Goal: Task Accomplishment & Management: Use online tool/utility

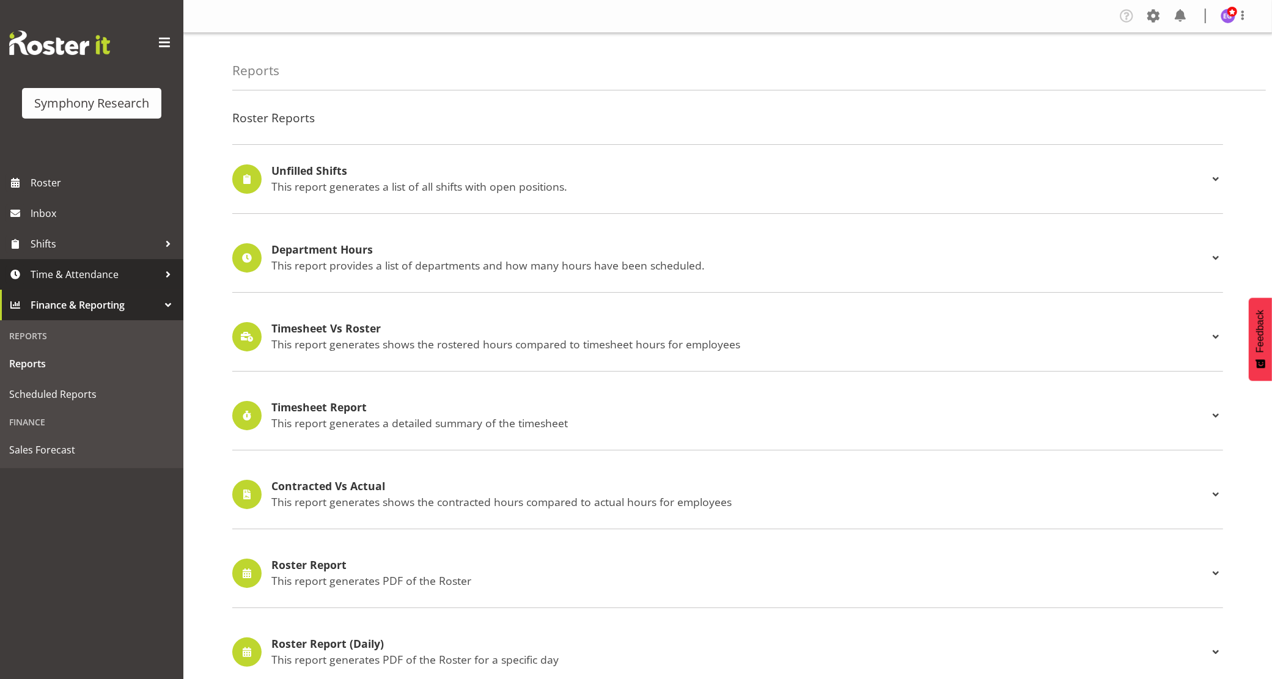
click at [114, 276] on span "Time & Attendance" at bounding box center [95, 274] width 128 height 18
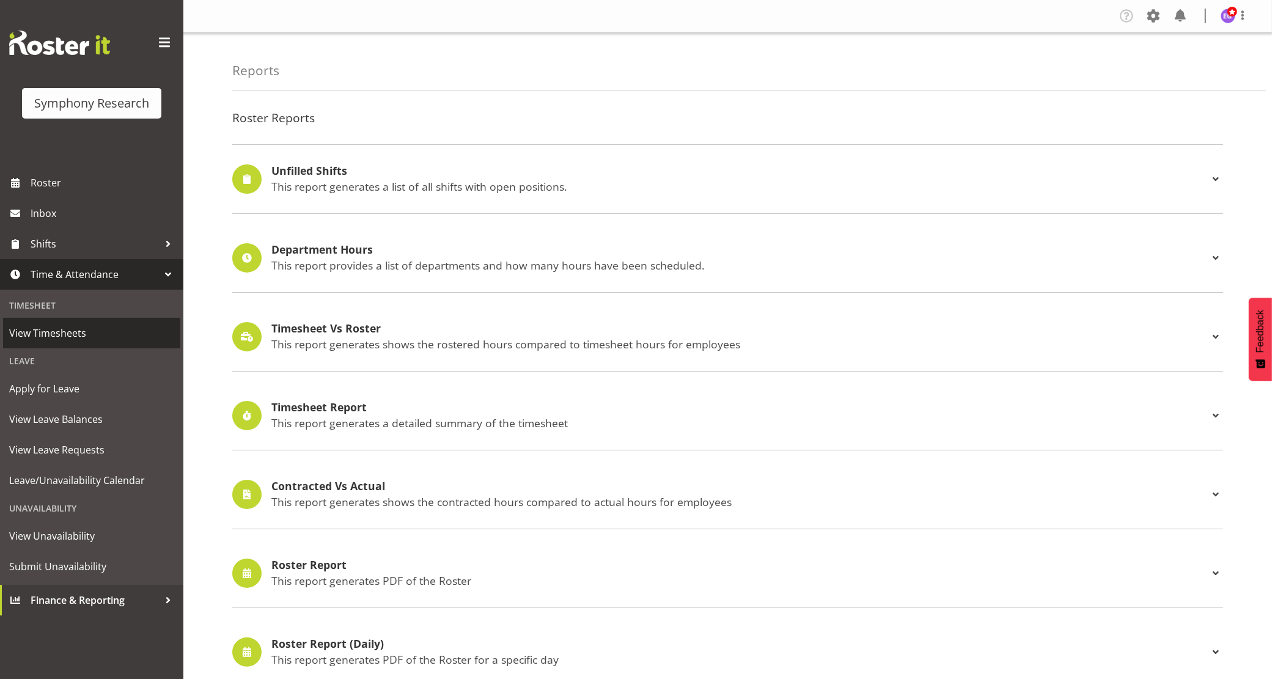
click at [81, 327] on span "View Timesheets" at bounding box center [91, 333] width 165 height 18
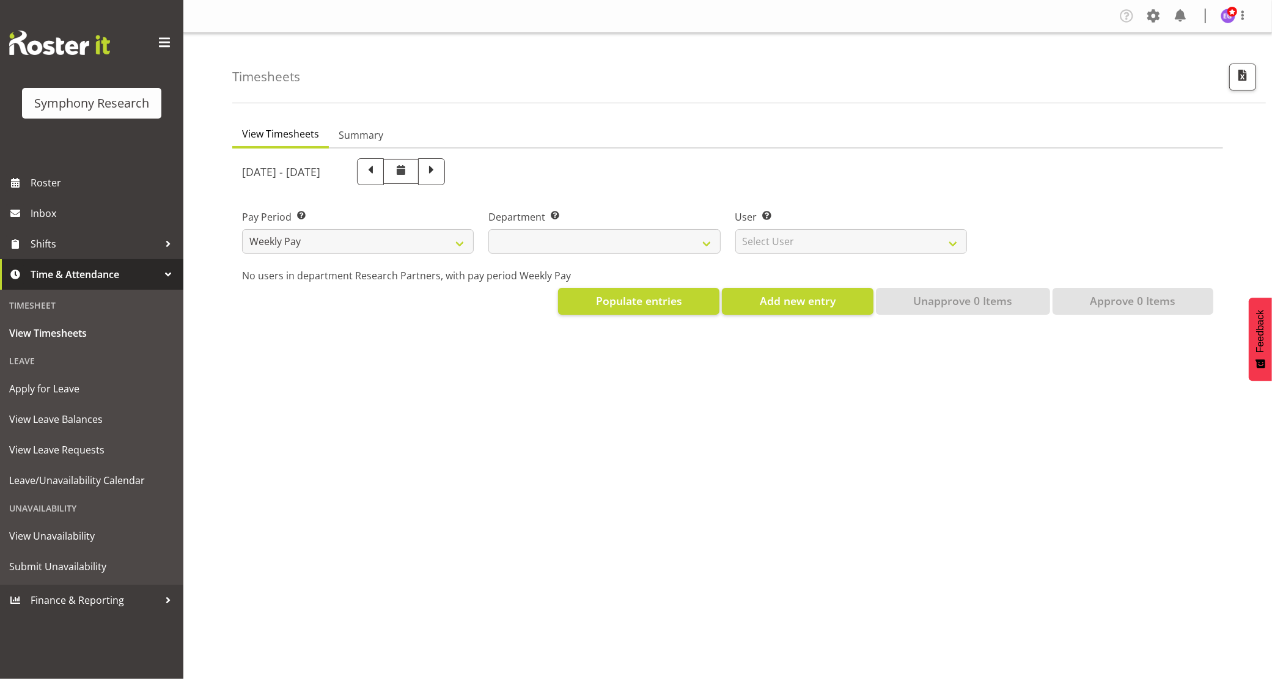
select select
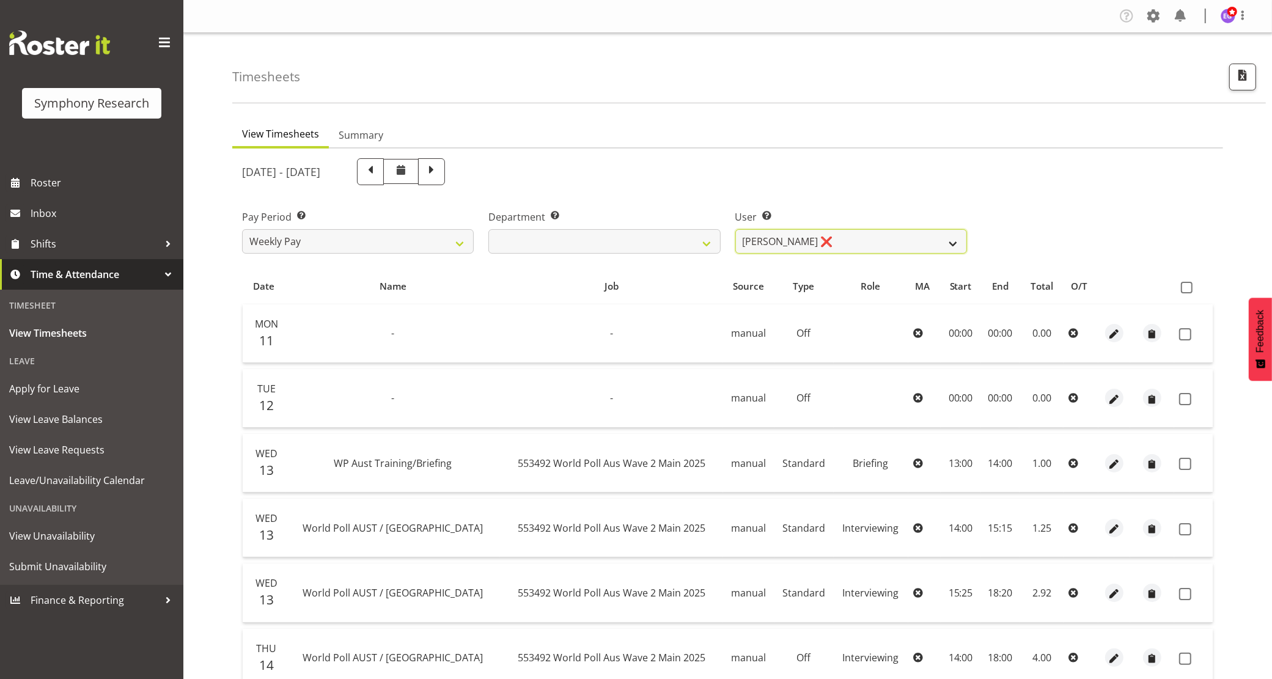
click at [916, 235] on select "Abbey Craib ❌ Aditi Jaiswal ❌ Afizah Khan ❌ Aggie Salamone ❌ Akalita Vi ❌ Alan …" at bounding box center [851, 241] width 232 height 24
select select "9076"
click at [735, 229] on select "Abbey Craib ❌ Aditi Jaiswal ❌ Afizah Khan ❌ Aggie Salamone ❌ Akalita Vi ❌ Alan …" at bounding box center [851, 241] width 232 height 24
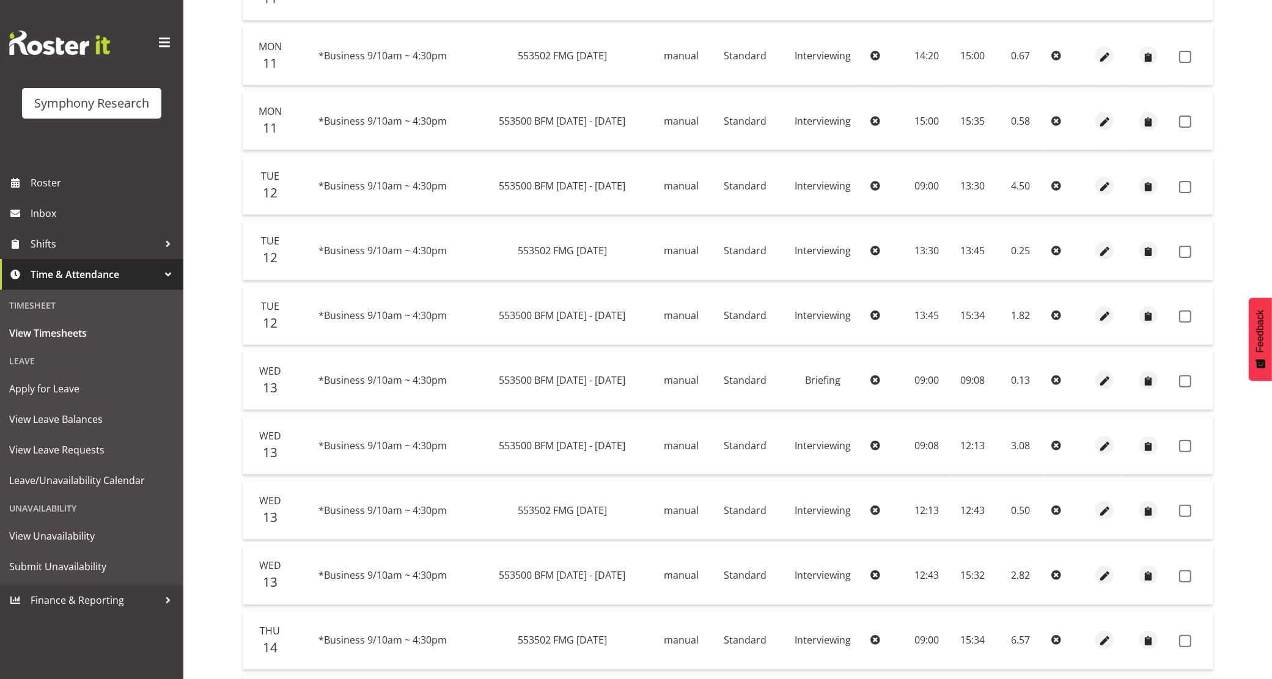
scroll to position [76, 0]
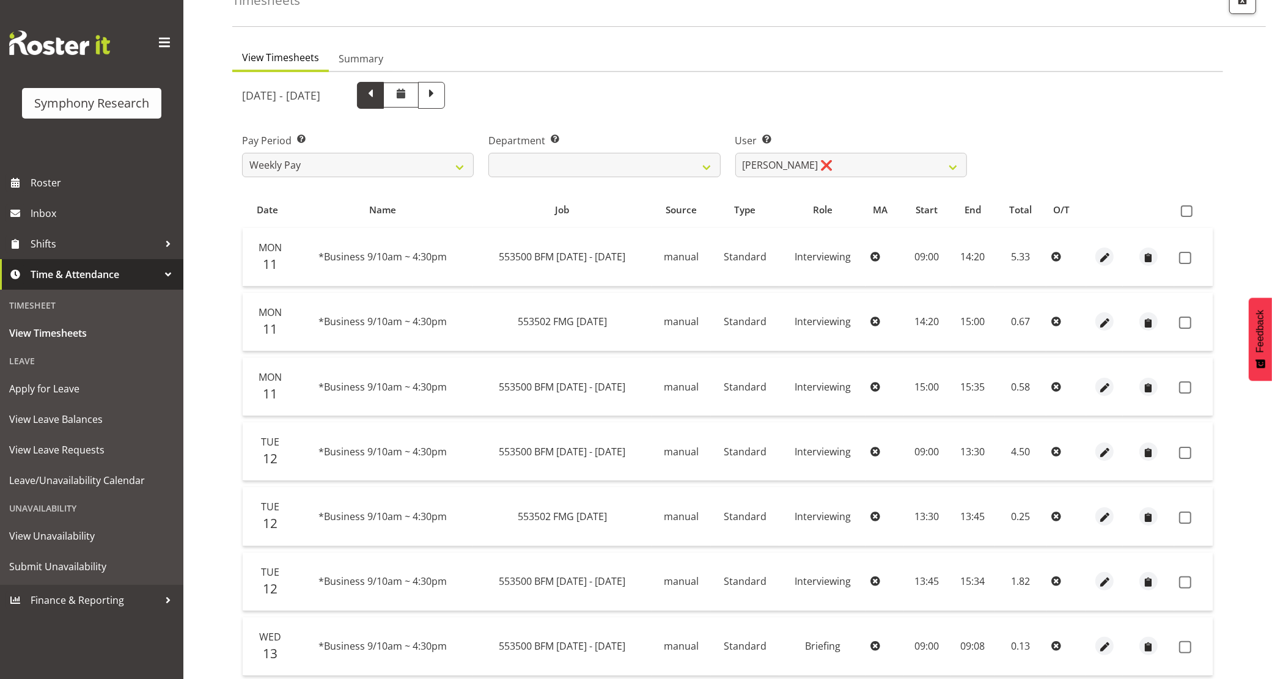
click at [378, 97] on span at bounding box center [370, 94] width 16 height 16
select select
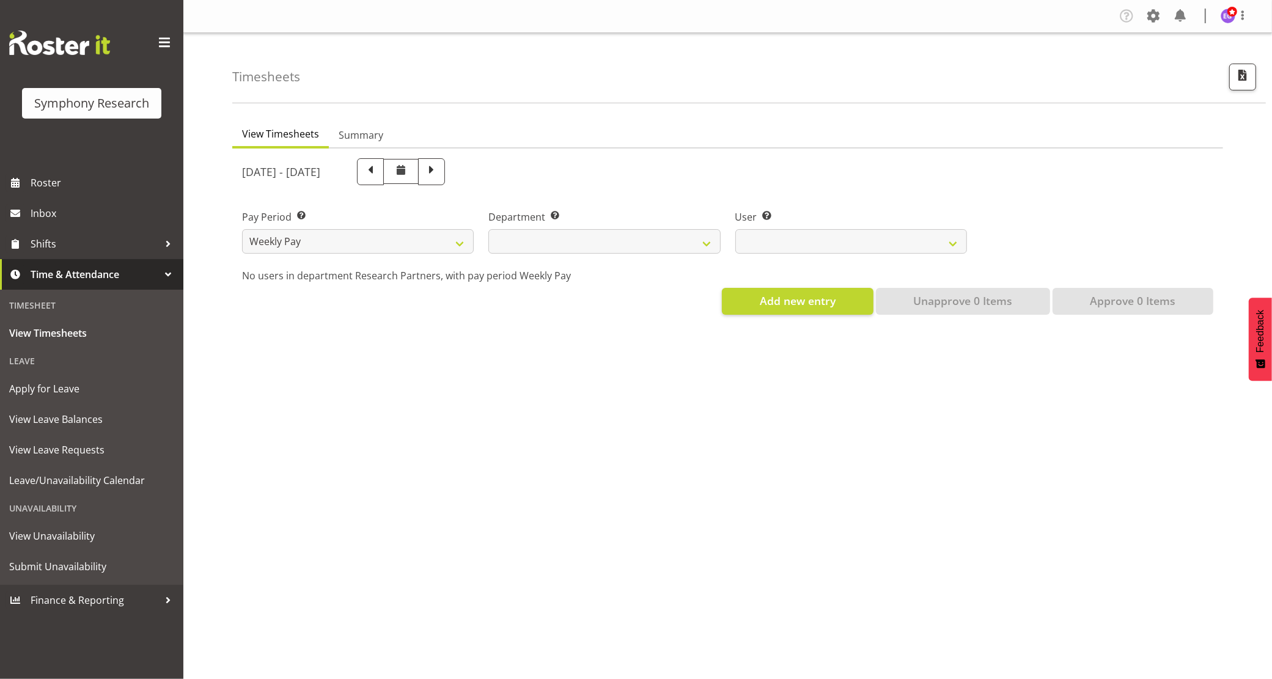
scroll to position [0, 0]
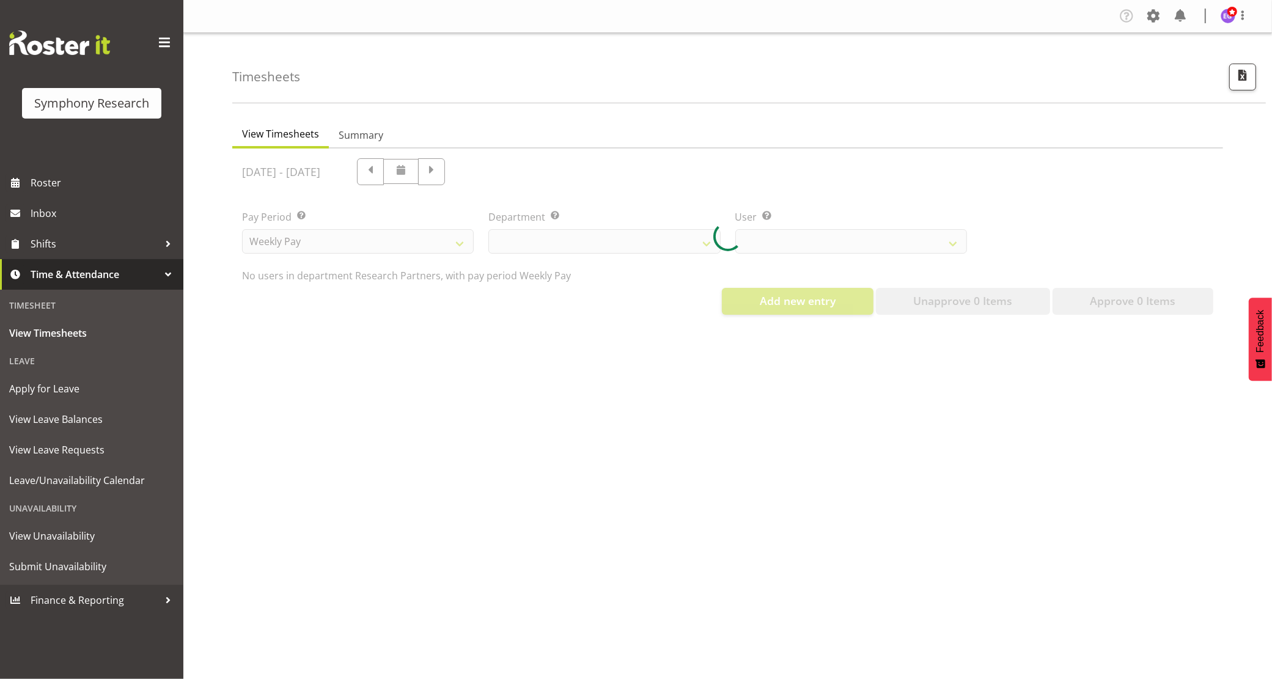
select select "9076"
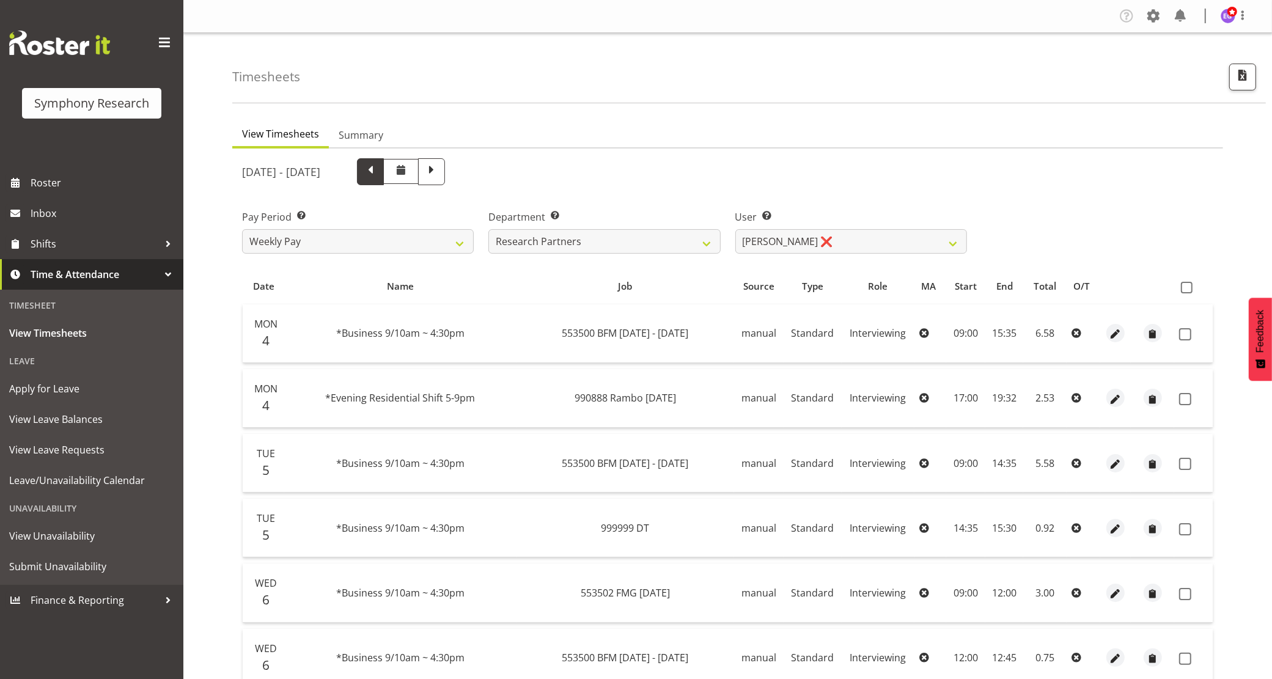
click at [378, 171] on span at bounding box center [370, 171] width 16 height 16
select select
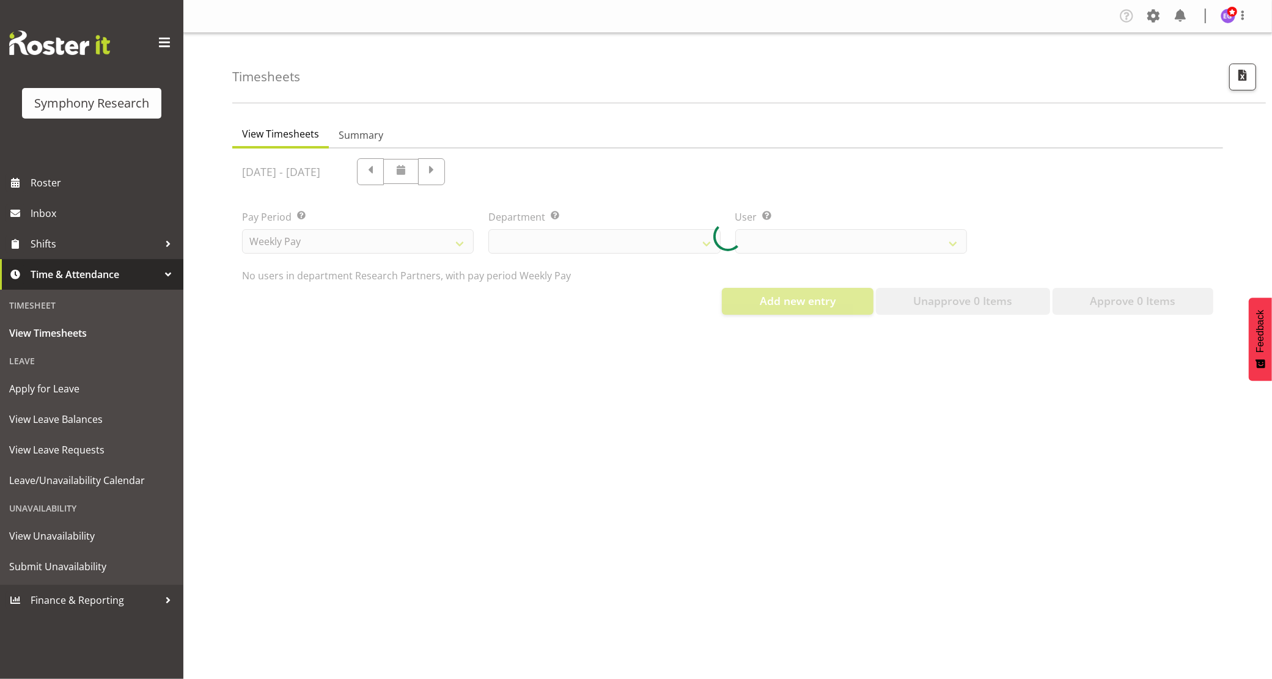
select select "9076"
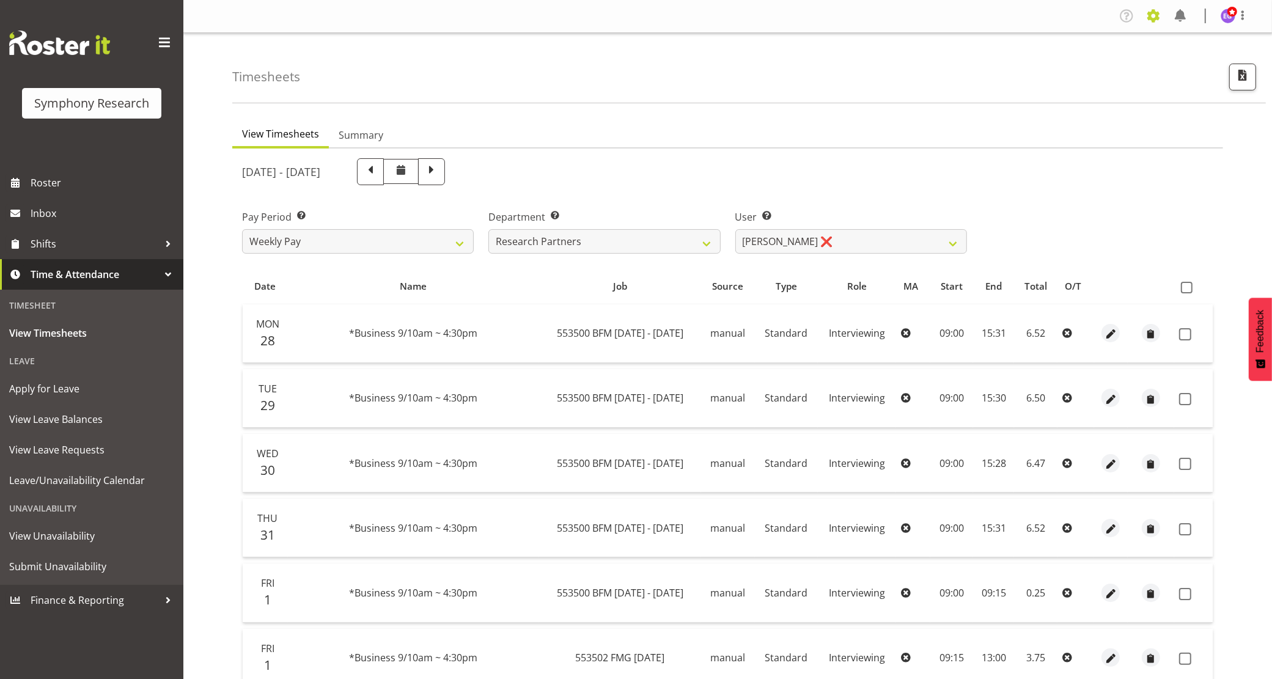
click at [1159, 13] on span at bounding box center [1154, 16] width 20 height 20
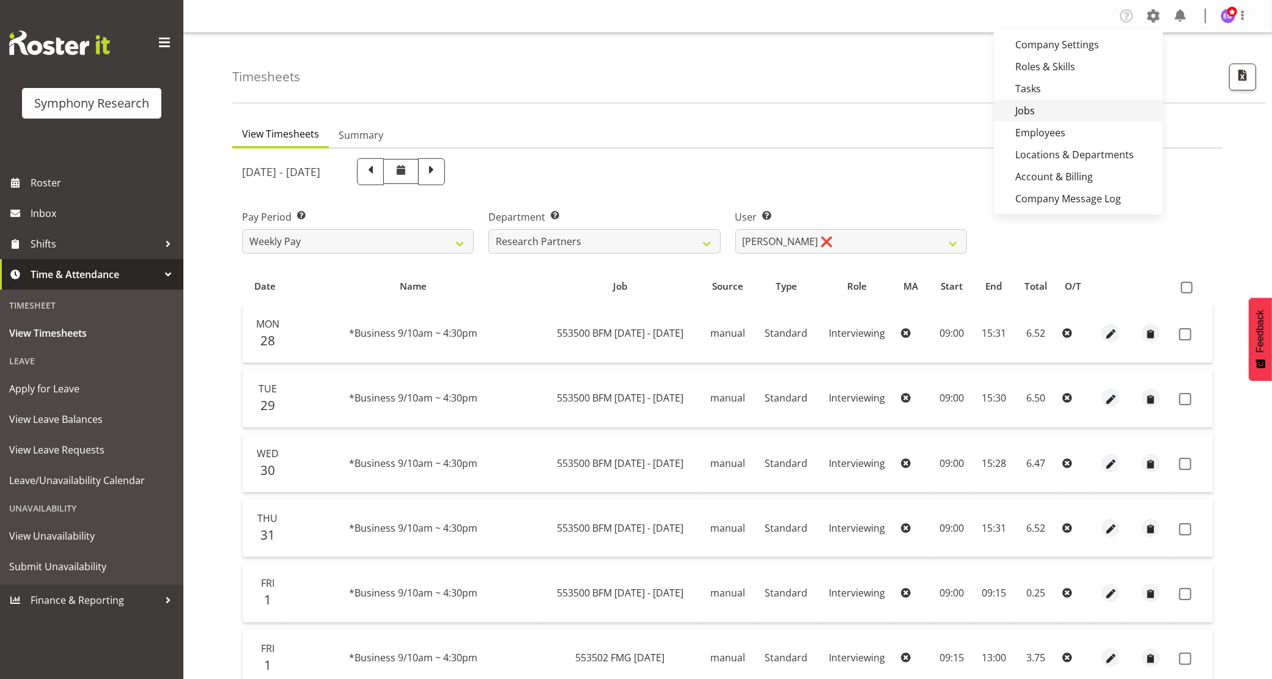
click at [1052, 114] on link "Jobs" at bounding box center [1078, 111] width 169 height 22
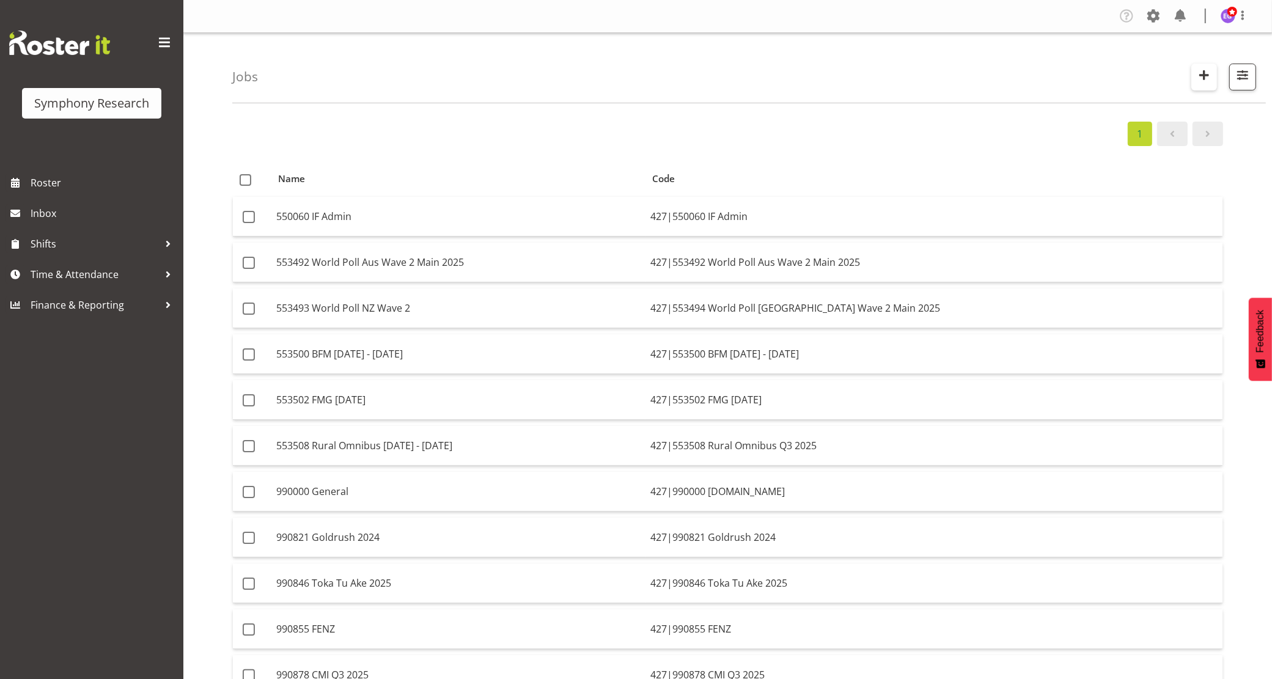
click at [1209, 76] on span "button" at bounding box center [1204, 75] width 16 height 16
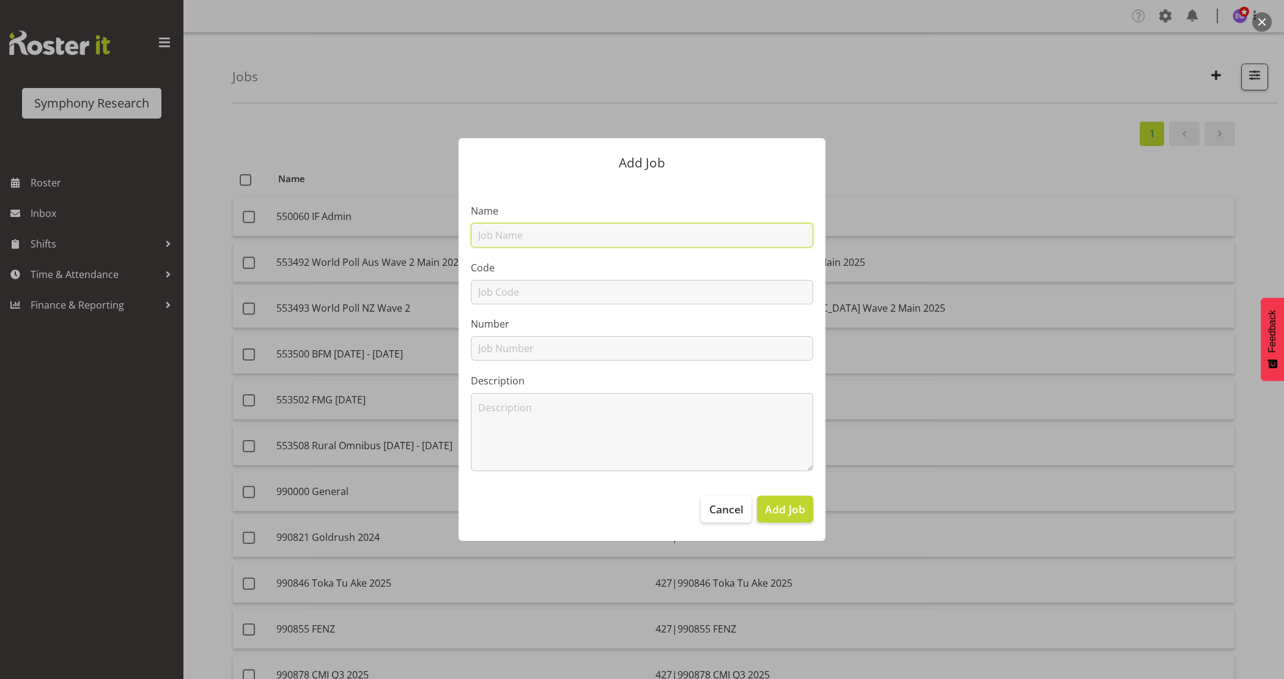
click at [668, 231] on input "text" at bounding box center [642, 235] width 342 height 24
type input "990891 ITM"
drag, startPoint x: 545, startPoint y: 243, endPoint x: 410, endPoint y: 237, distance: 135.2
click at [410, 237] on div "Add Job Name 990891 ITM Code Number Description Cancel Add Job" at bounding box center [641, 340] width 587 height 464
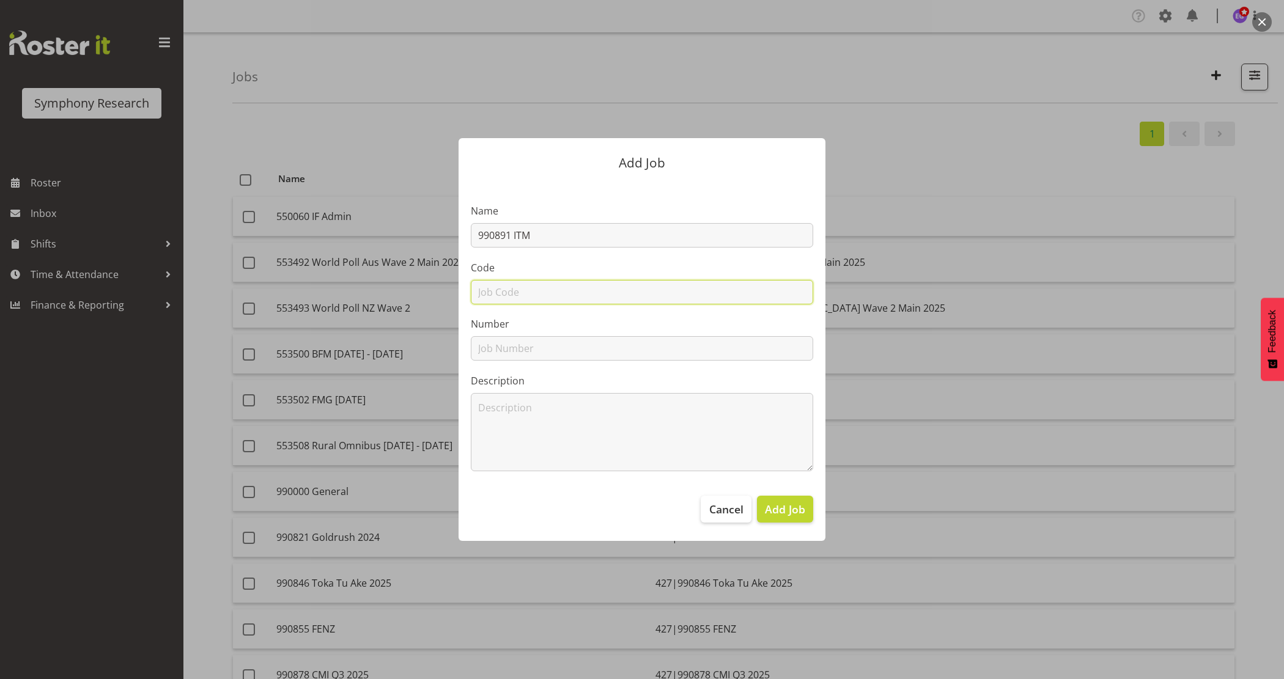
drag, startPoint x: 515, startPoint y: 286, endPoint x: 506, endPoint y: 303, distance: 19.1
click at [514, 286] on input "text" at bounding box center [642, 292] width 342 height 24
paste input "990891 ITM"
type input "990891 ITM"
click at [496, 347] on input "text" at bounding box center [642, 348] width 342 height 24
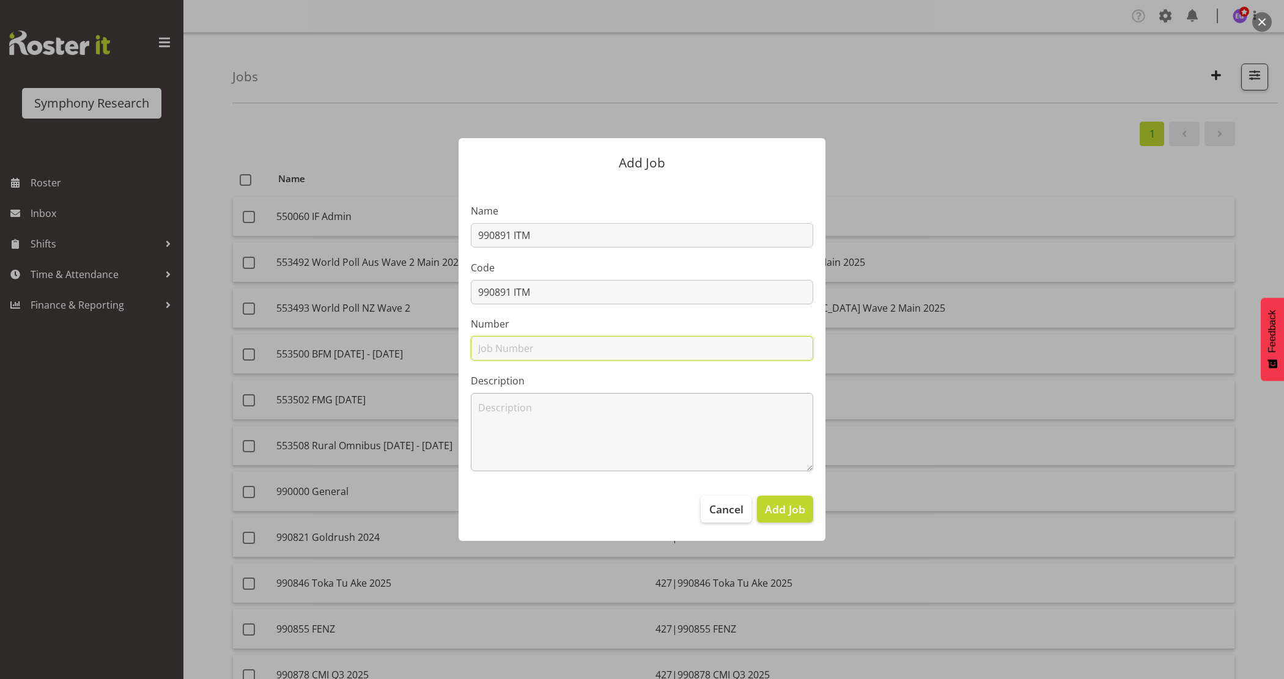
paste input "990891 ITM"
type input "990891 ITM"
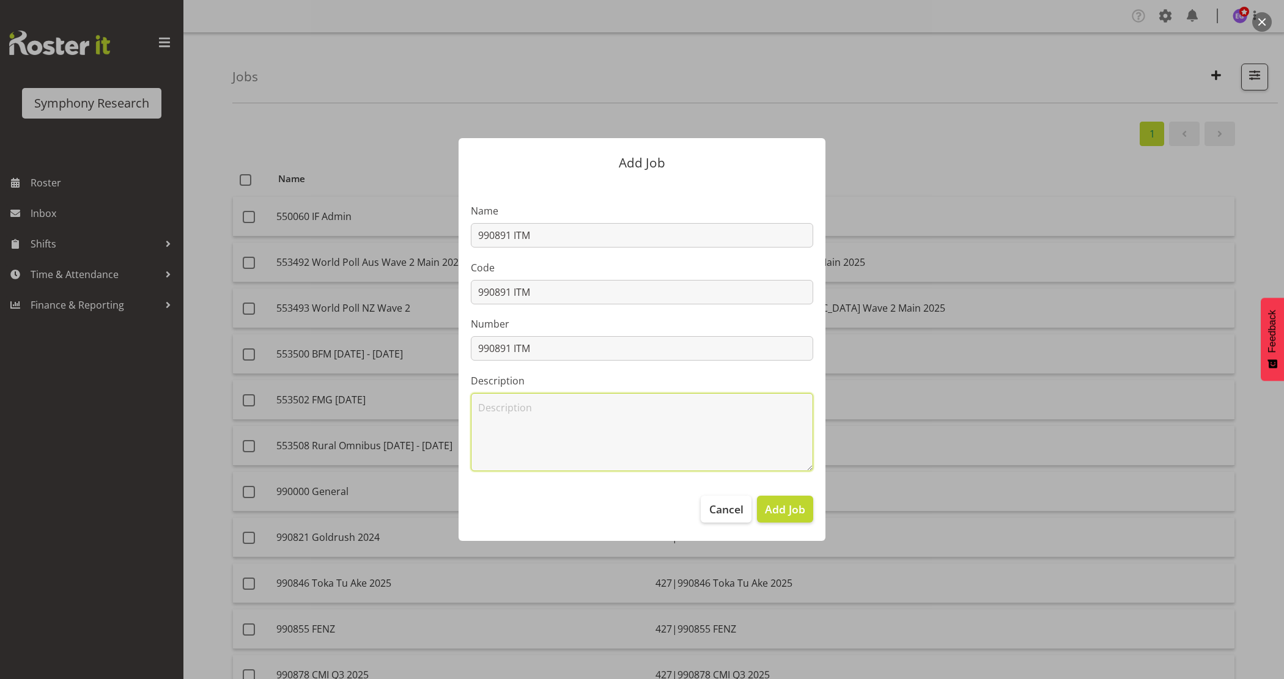
click at [482, 424] on textarea at bounding box center [642, 432] width 342 height 78
paste textarea "990891 ITM"
type textarea "990891 ITM"
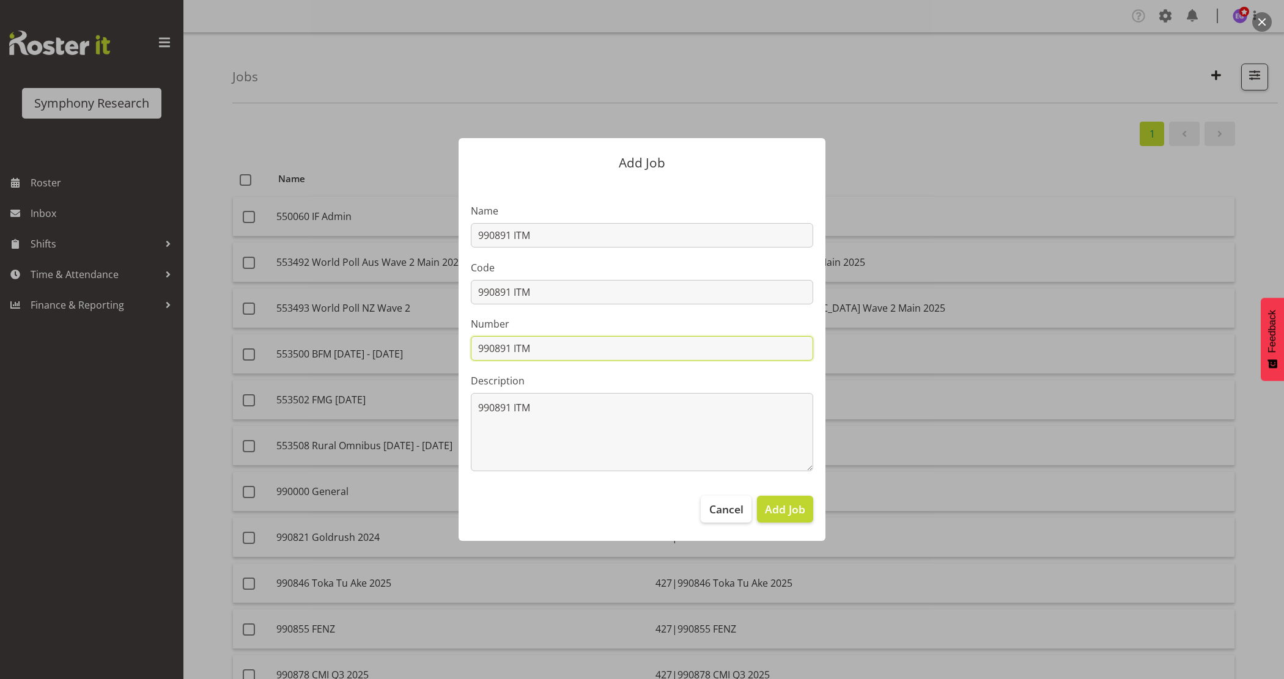
drag, startPoint x: 512, startPoint y: 344, endPoint x: 654, endPoint y: 309, distance: 146.8
click at [639, 340] on input "990891 ITM" at bounding box center [642, 348] width 342 height 24
type input "990891"
click at [473, 292] on input "990891 ITM" at bounding box center [642, 292] width 342 height 24
type input "427|990891 ITM"
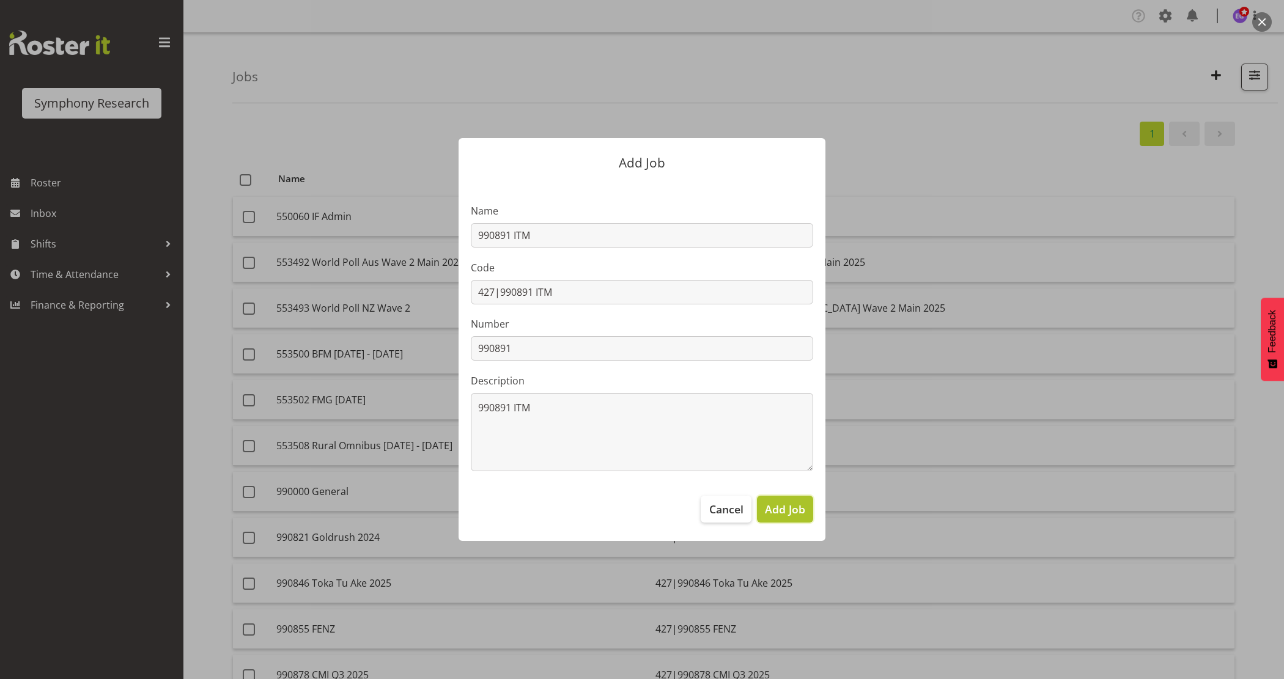
click at [771, 510] on span "Add Job" at bounding box center [785, 509] width 40 height 16
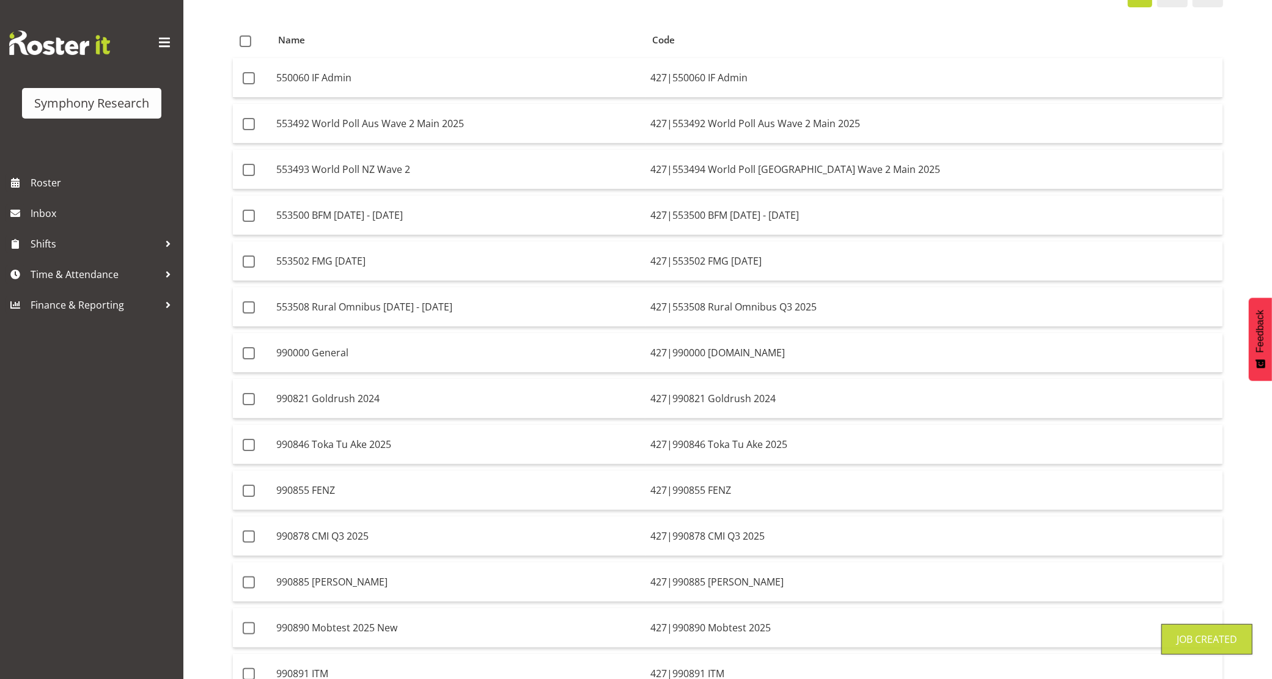
scroll to position [359, 0]
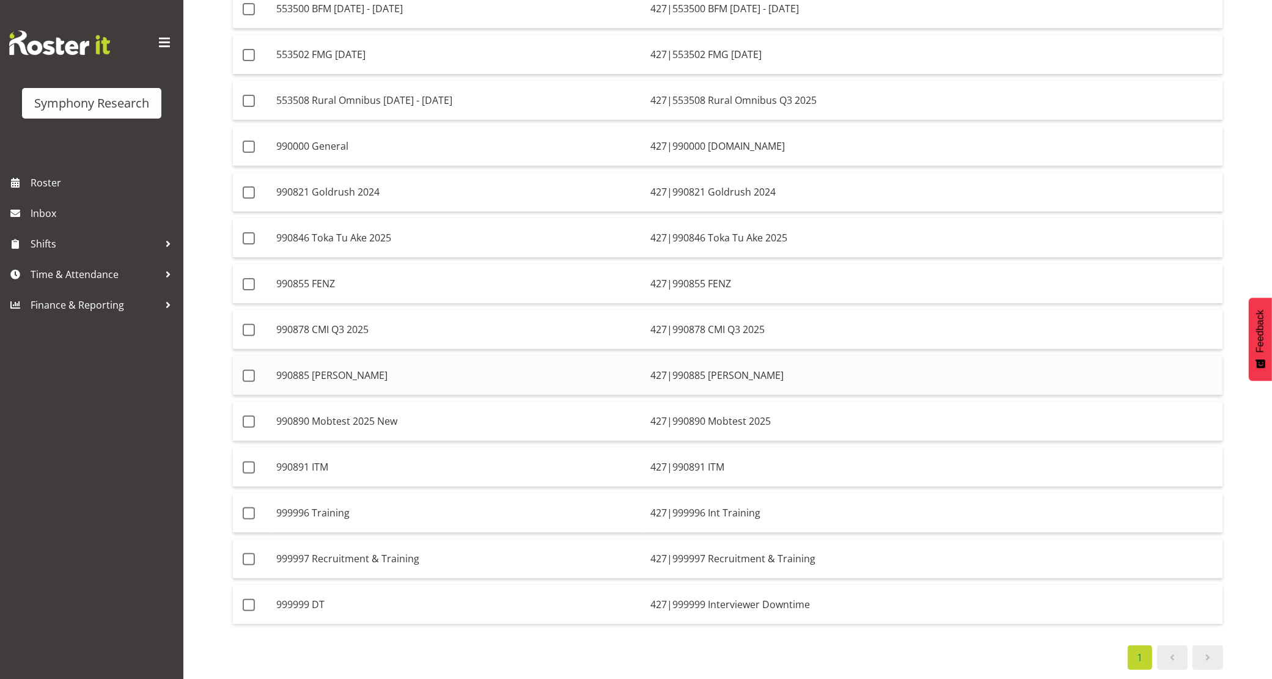
click at [439, 361] on td "990885 PEXA" at bounding box center [458, 376] width 374 height 40
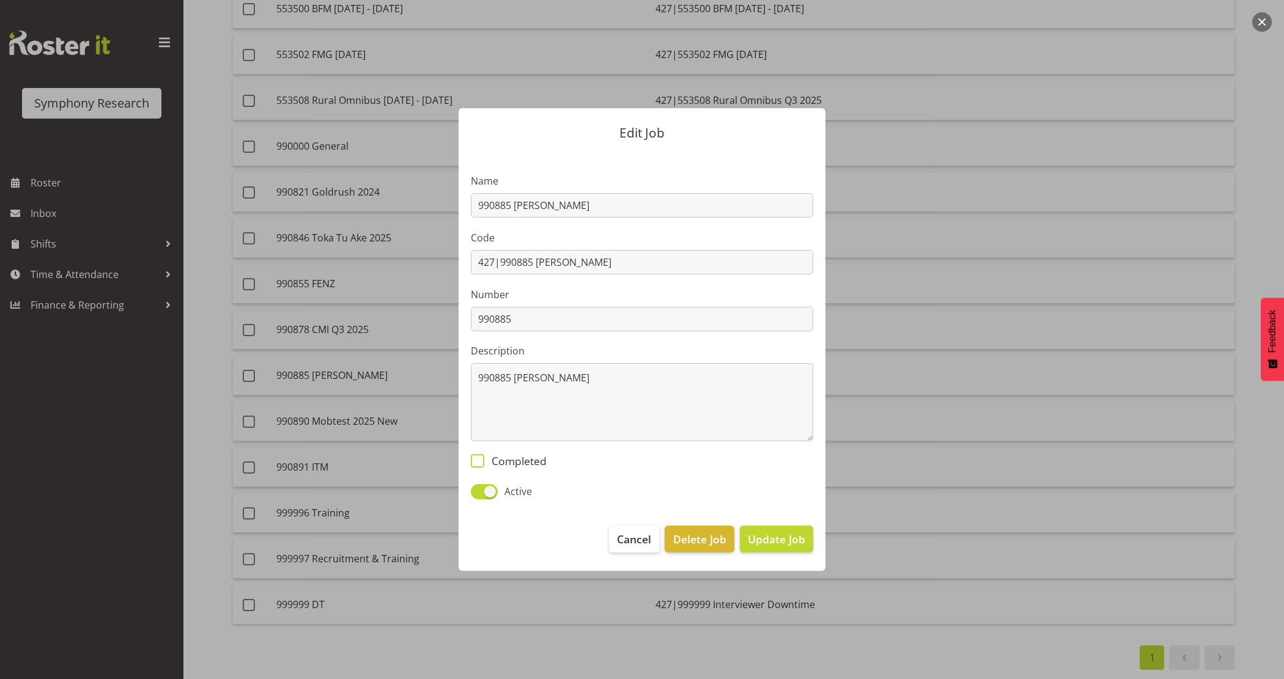
click at [510, 462] on span "Completed" at bounding box center [515, 460] width 62 height 13
click at [479, 462] on input "Completed" at bounding box center [475, 461] width 8 height 8
checkbox input "true"
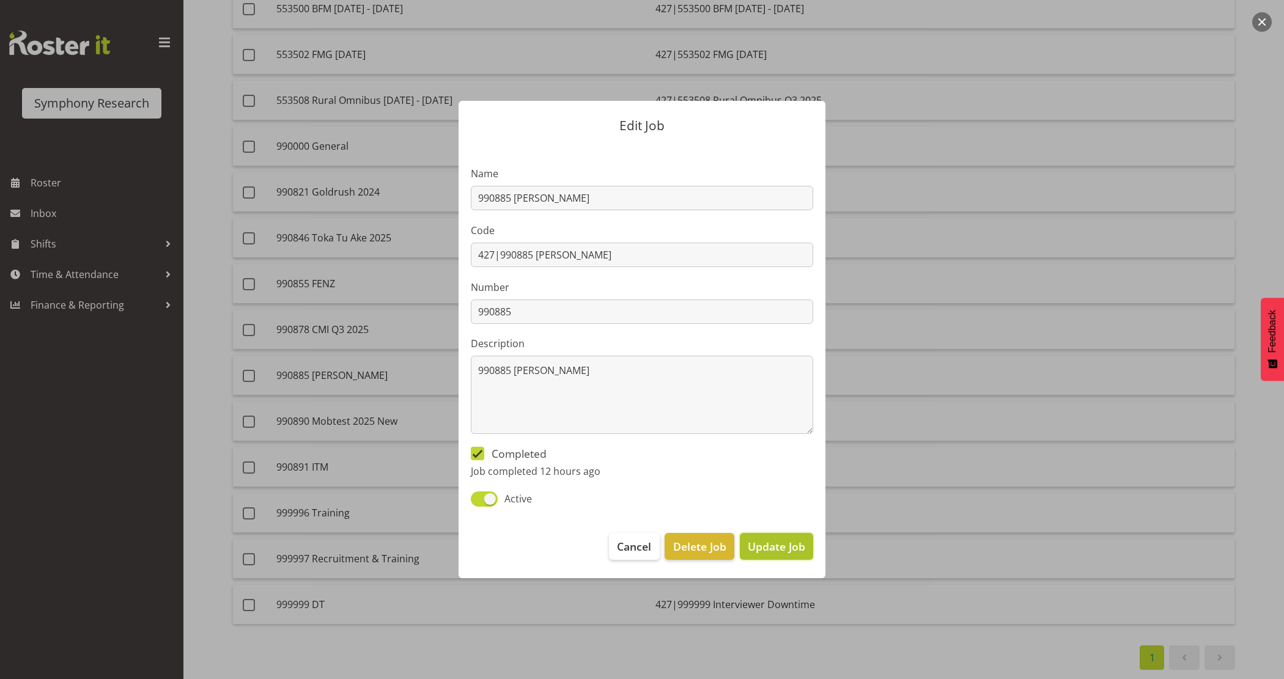
click at [798, 547] on span "Update Job" at bounding box center [776, 547] width 57 height 16
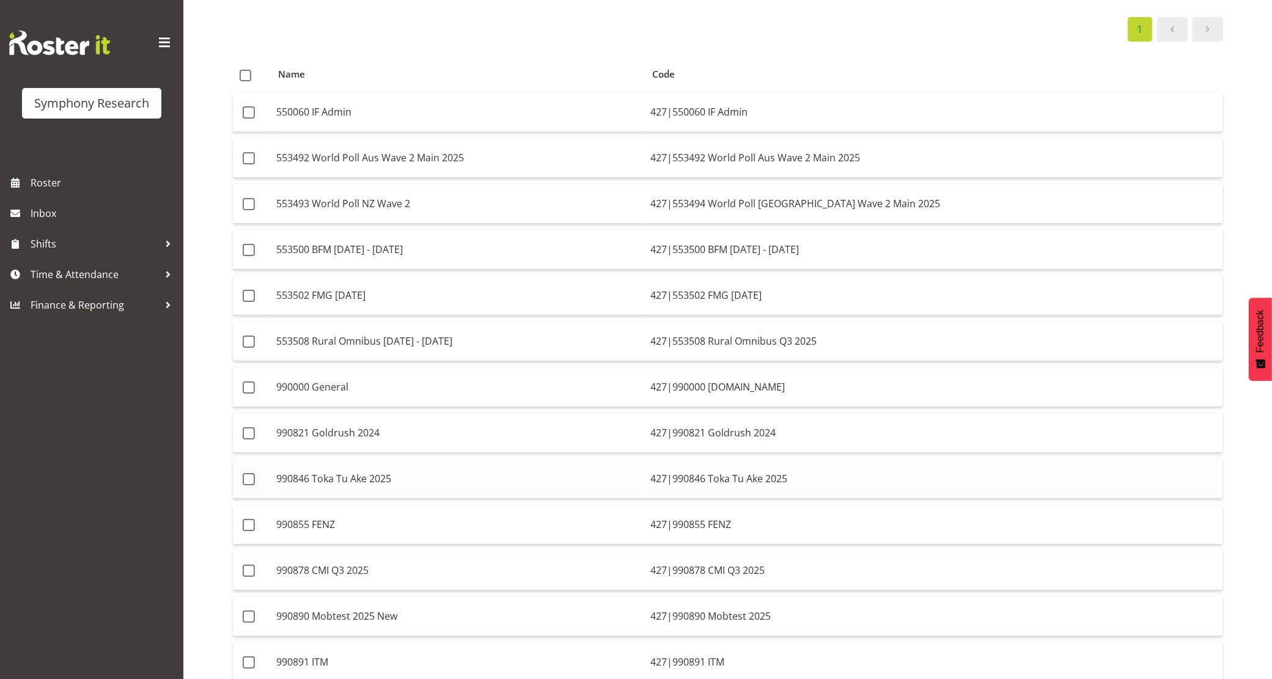
scroll to position [7, 0]
